Goal: Entertainment & Leisure: Browse casually

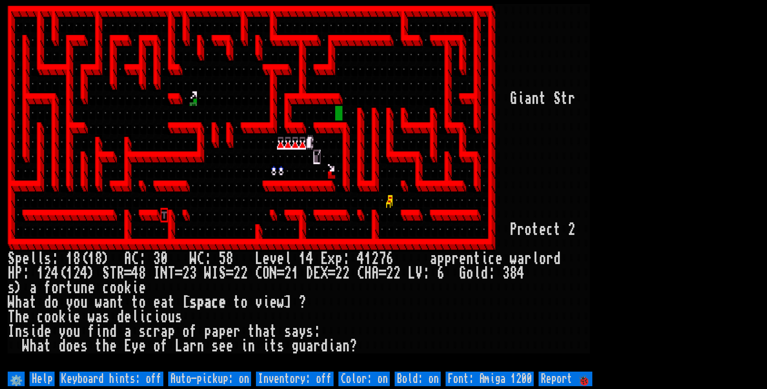
click at [227, 380] on off "Auto-pickup: on" at bounding box center [209, 379] width 83 height 15
type off "Auto-pickup: off"
